Goal: Task Accomplishment & Management: Manage account settings

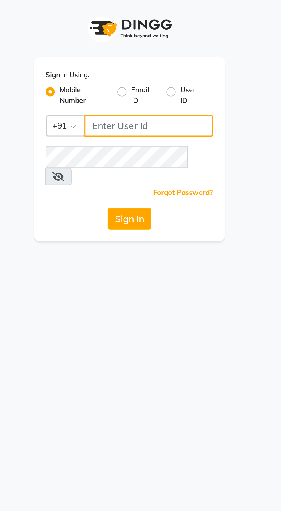
click at [166, 63] on input "Username" at bounding box center [150, 62] width 64 height 11
type input "9987786288"
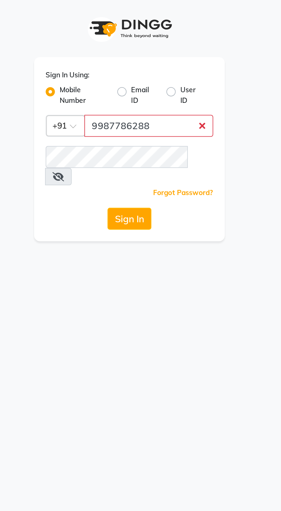
click at [130, 103] on button "Sign In" at bounding box center [141, 108] width 22 height 11
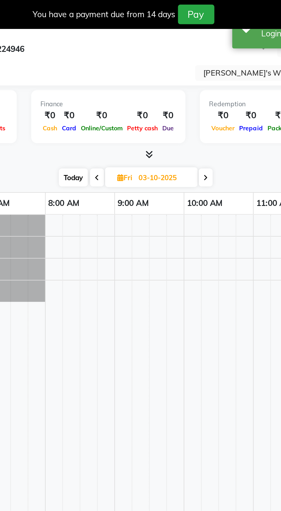
select select "en"
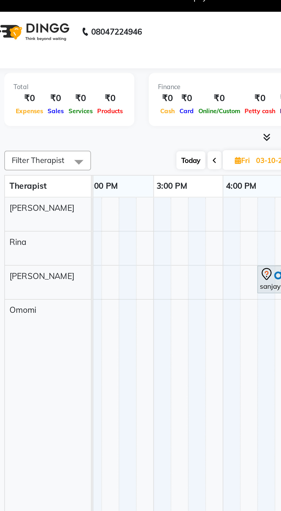
scroll to position [0, 302]
